Goal: Task Accomplishment & Management: Use online tool/utility

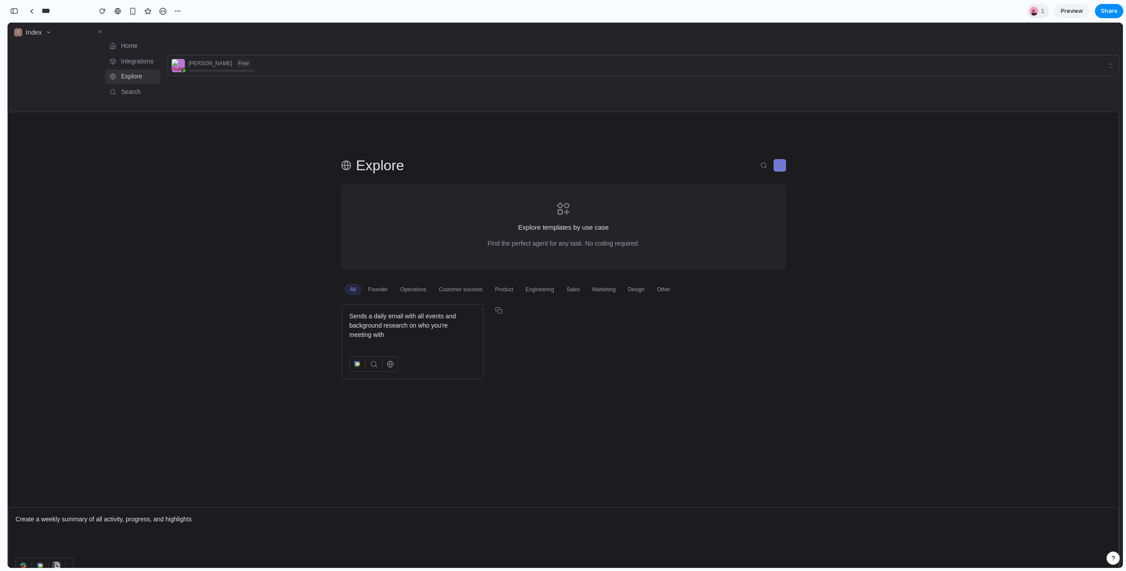
scroll to position [0, 12]
click at [699, 120] on header at bounding box center [563, 121] width 1111 height 19
